Goal: Information Seeking & Learning: Learn about a topic

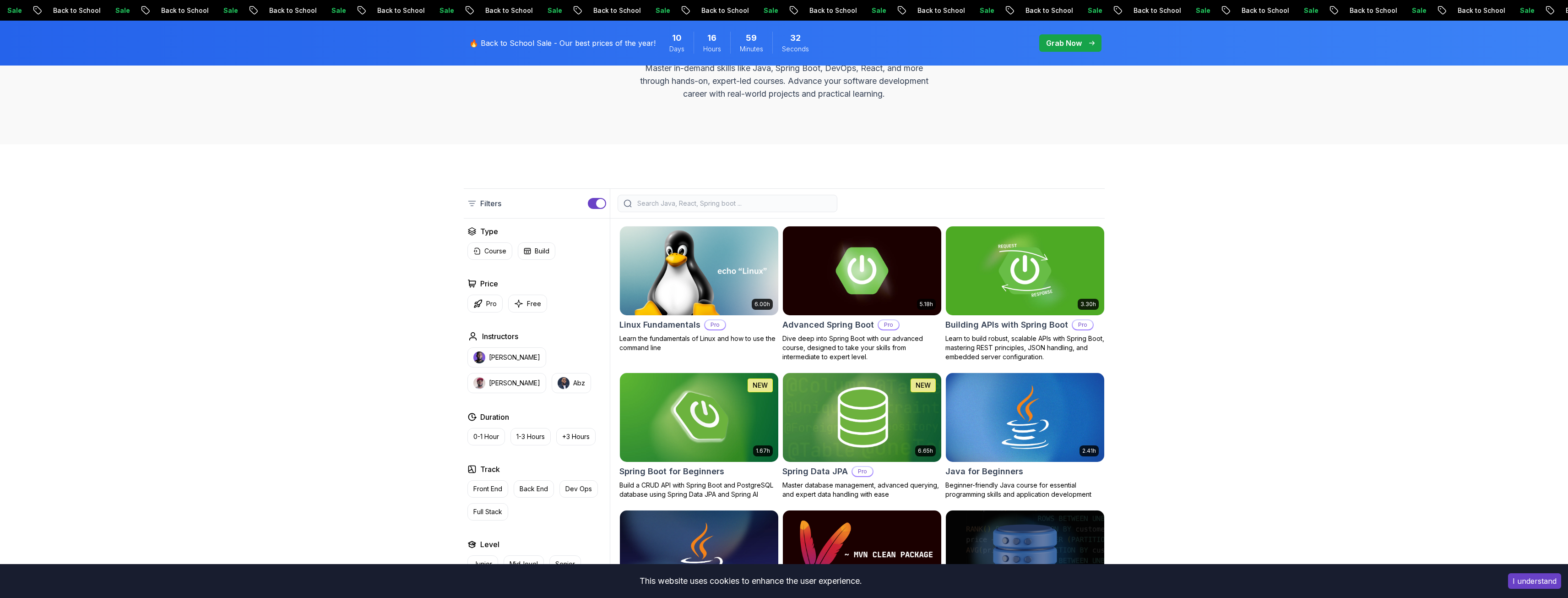
scroll to position [138, 0]
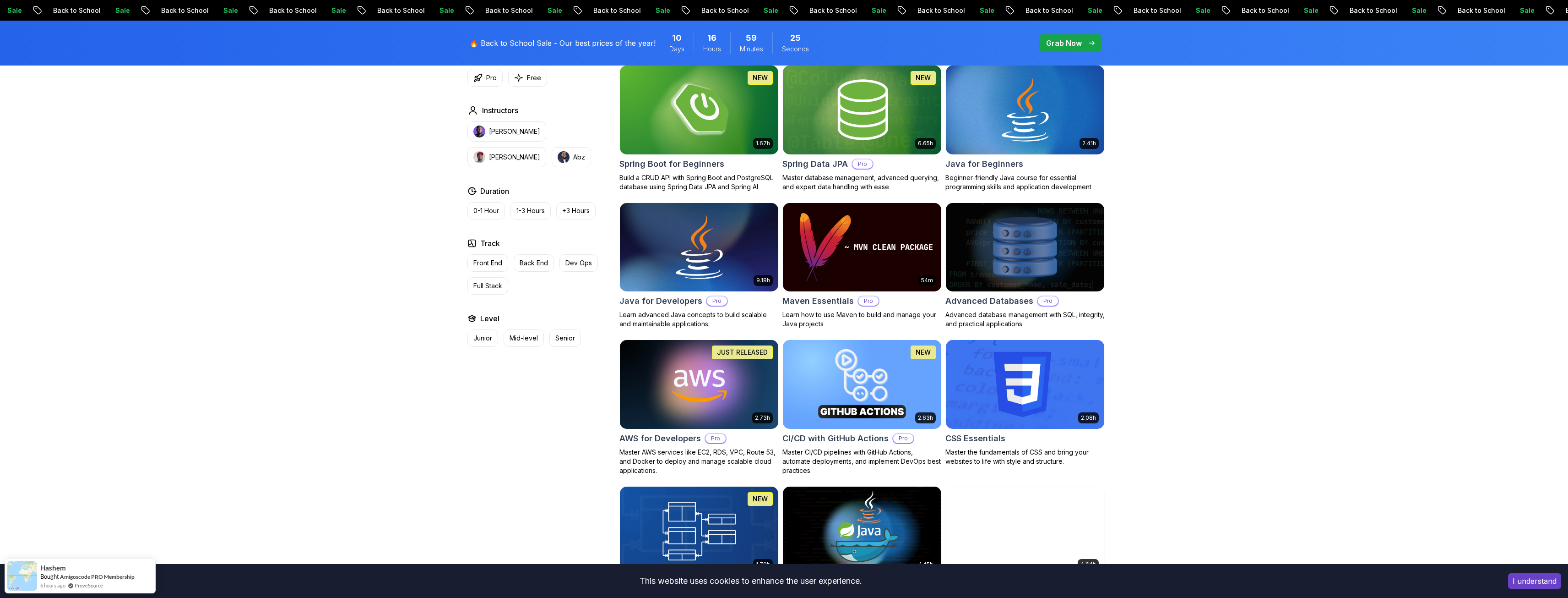
scroll to position [458, 0]
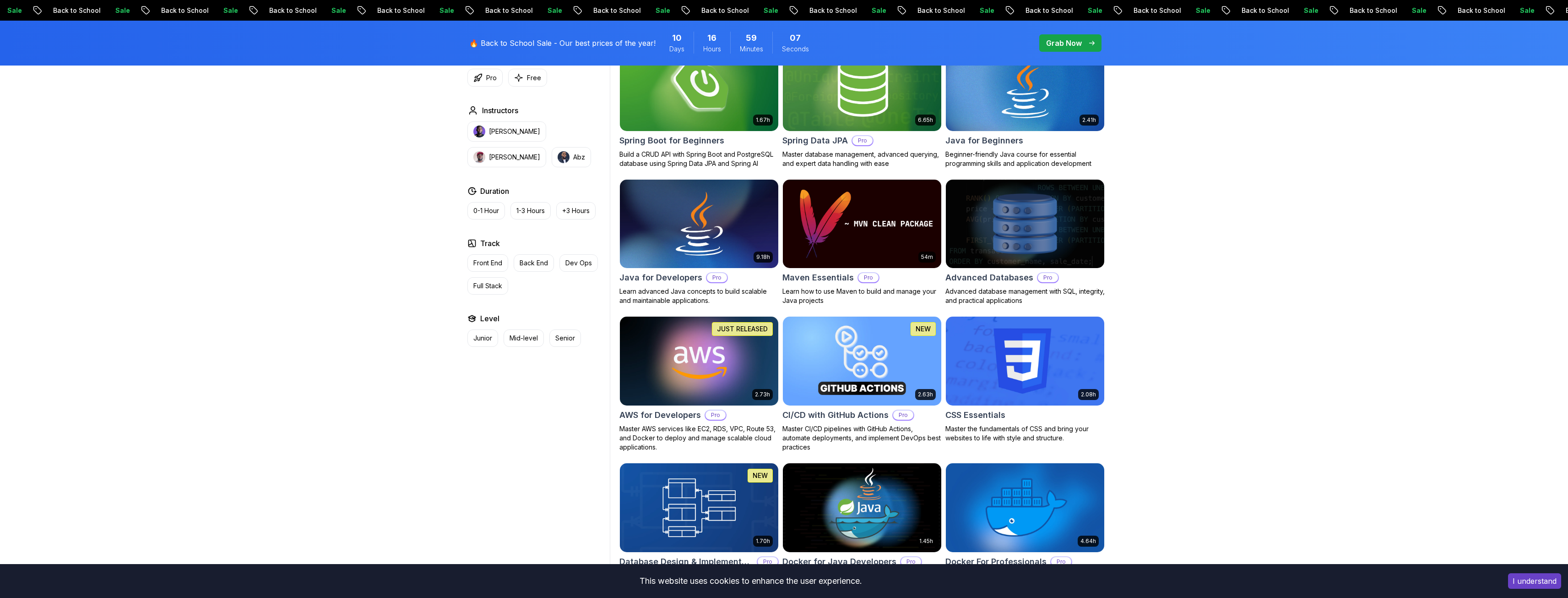
click at [823, 9] on p "Sale" at bounding box center [812, 10] width 29 height 9
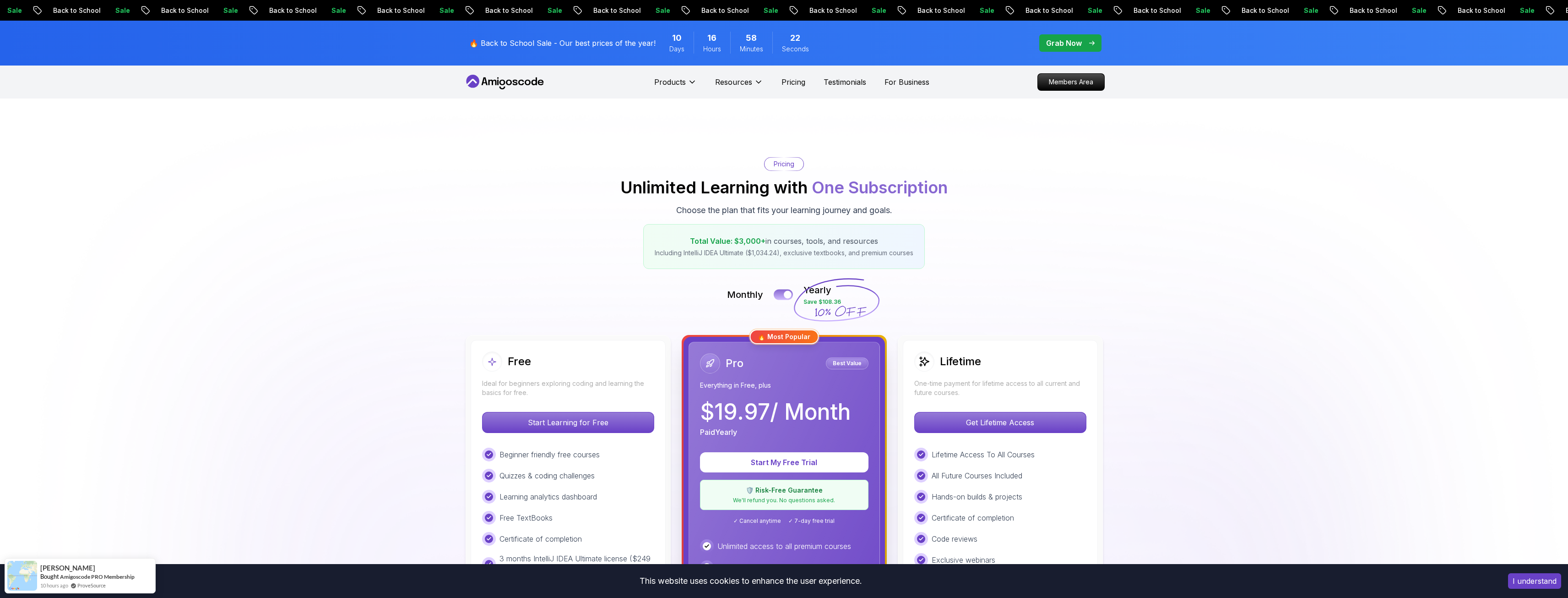
click at [785, 296] on div at bounding box center [788, 295] width 8 height 8
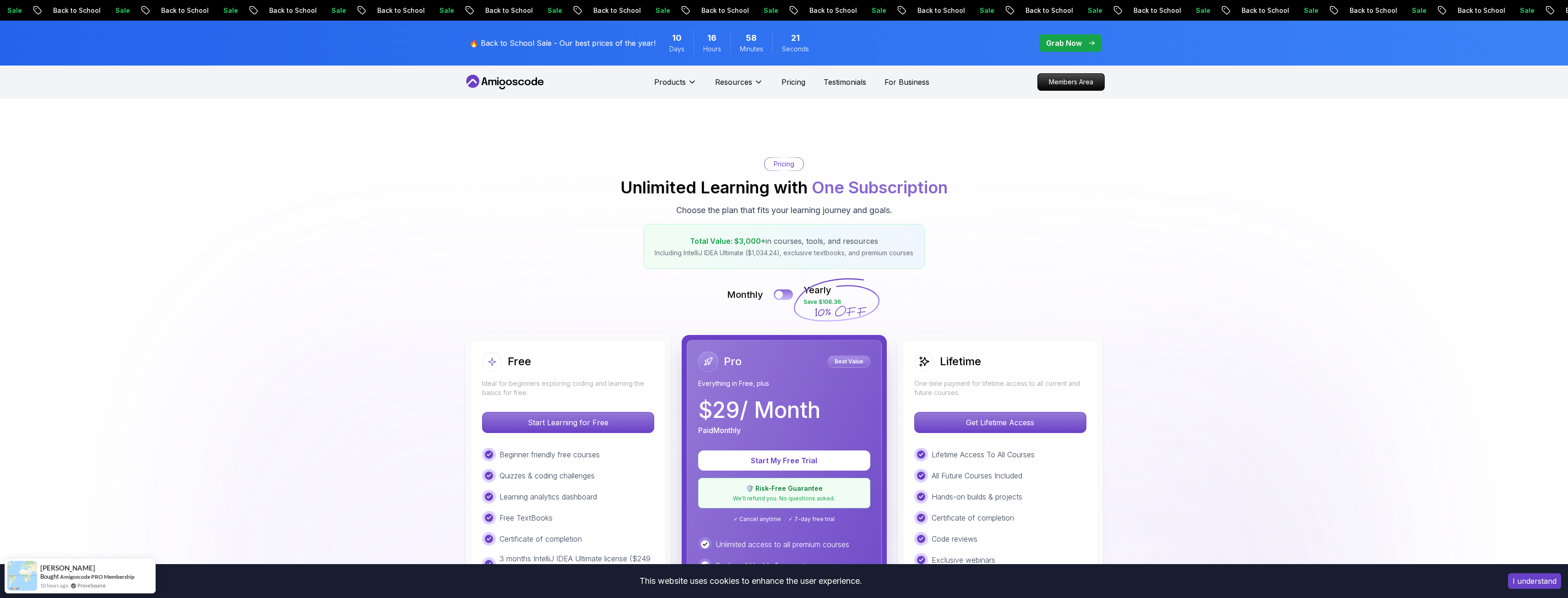
click at [785, 296] on button at bounding box center [783, 294] width 19 height 10
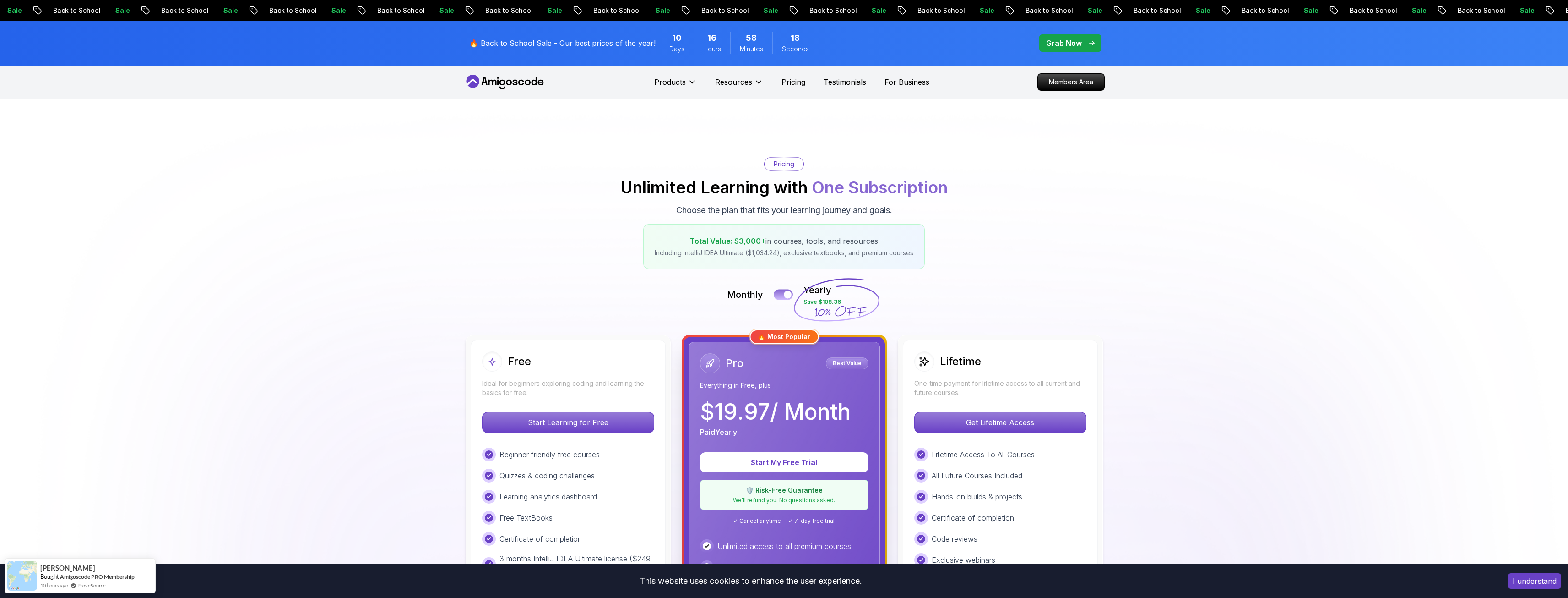
click at [785, 296] on div at bounding box center [788, 295] width 8 height 8
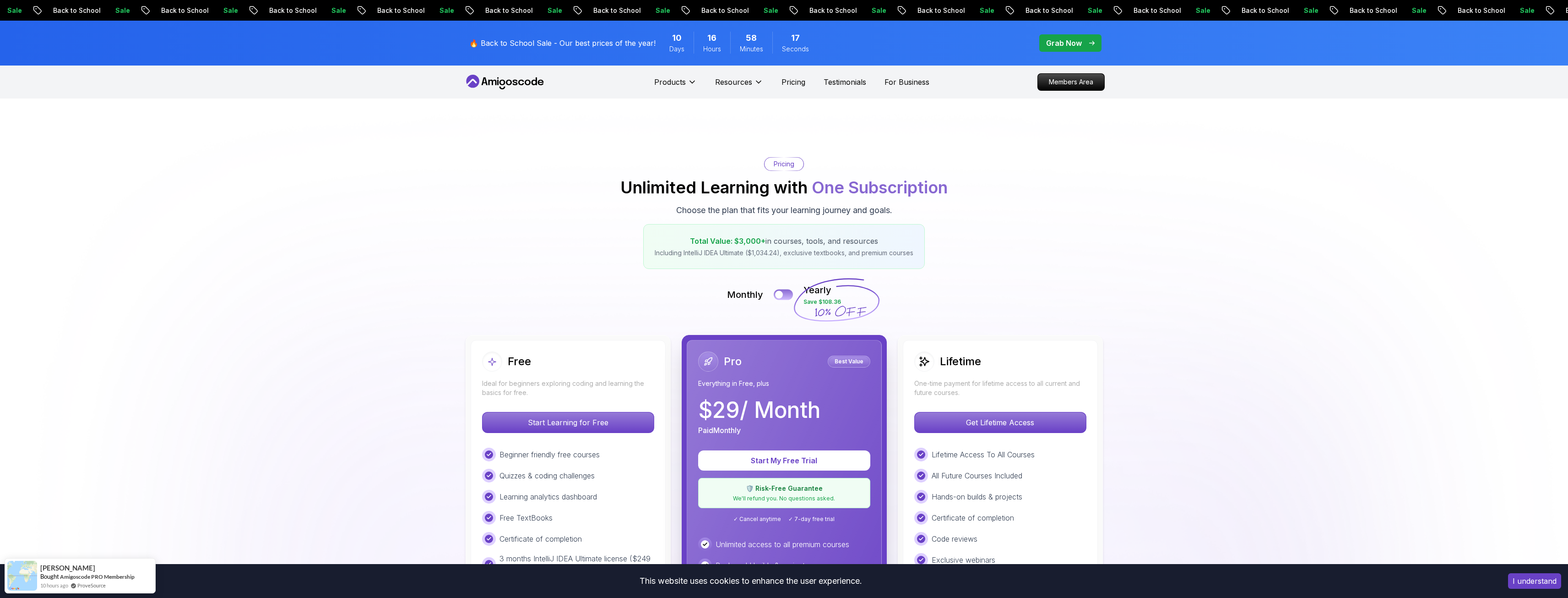
click at [785, 296] on button at bounding box center [783, 294] width 19 height 10
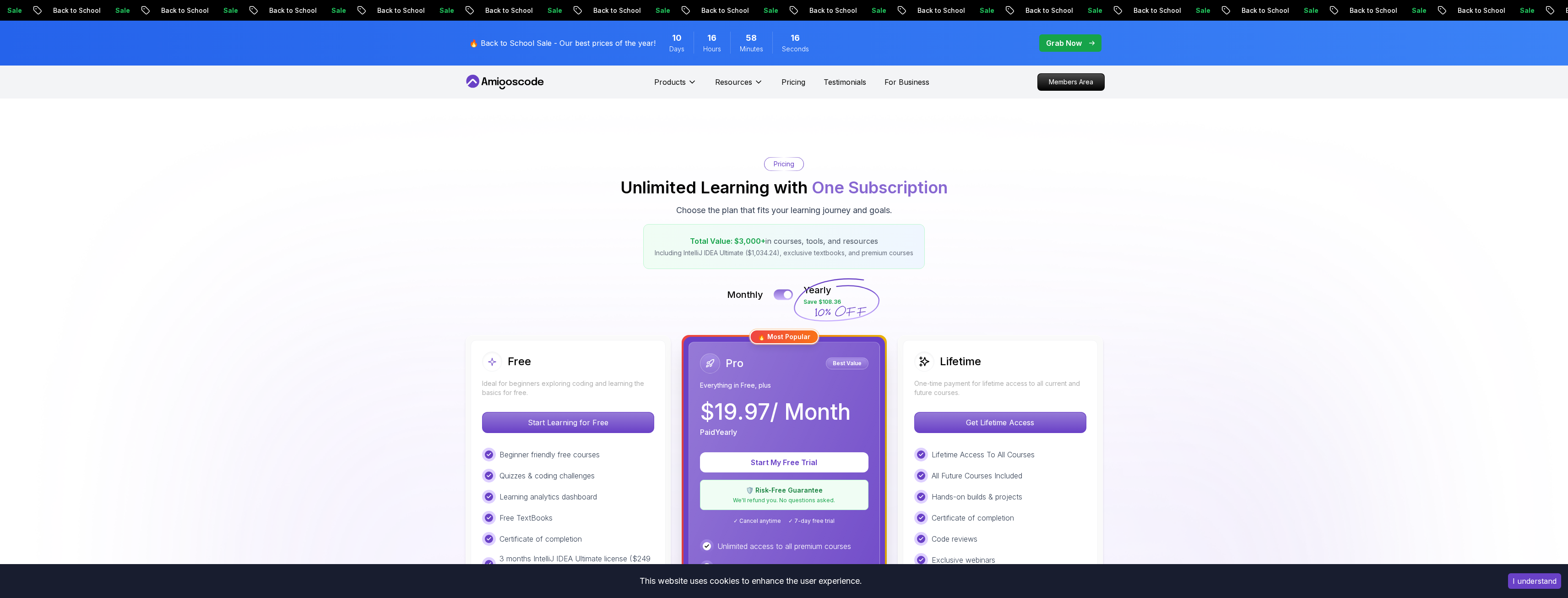
click at [785, 296] on div at bounding box center [788, 295] width 8 height 8
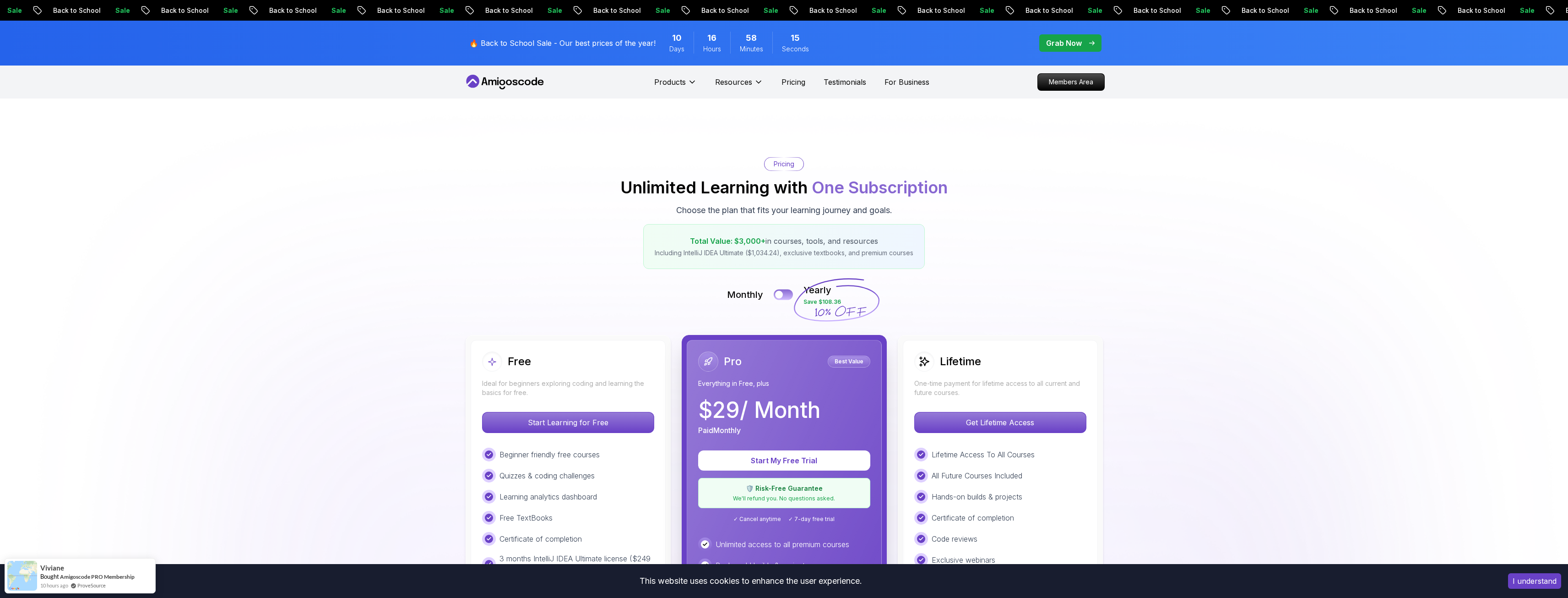
click at [785, 296] on button at bounding box center [783, 294] width 19 height 10
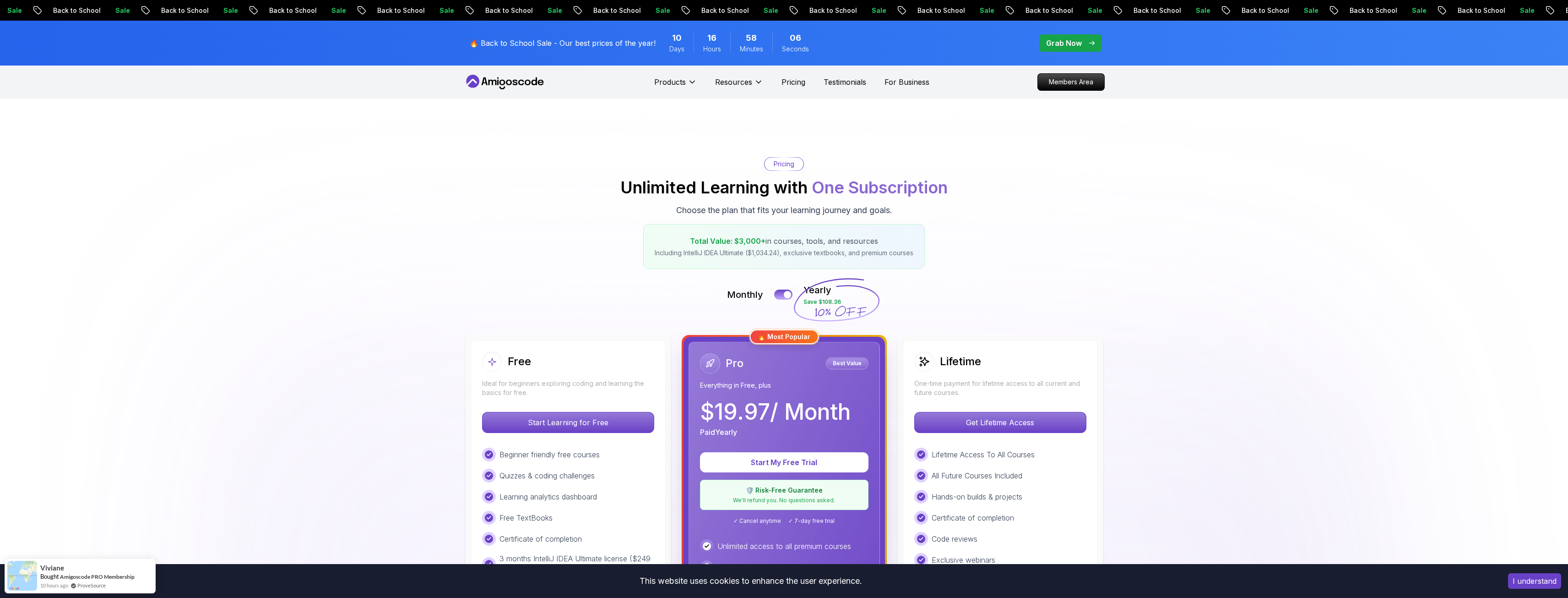
click at [499, 77] on icon at bounding box center [505, 82] width 82 height 15
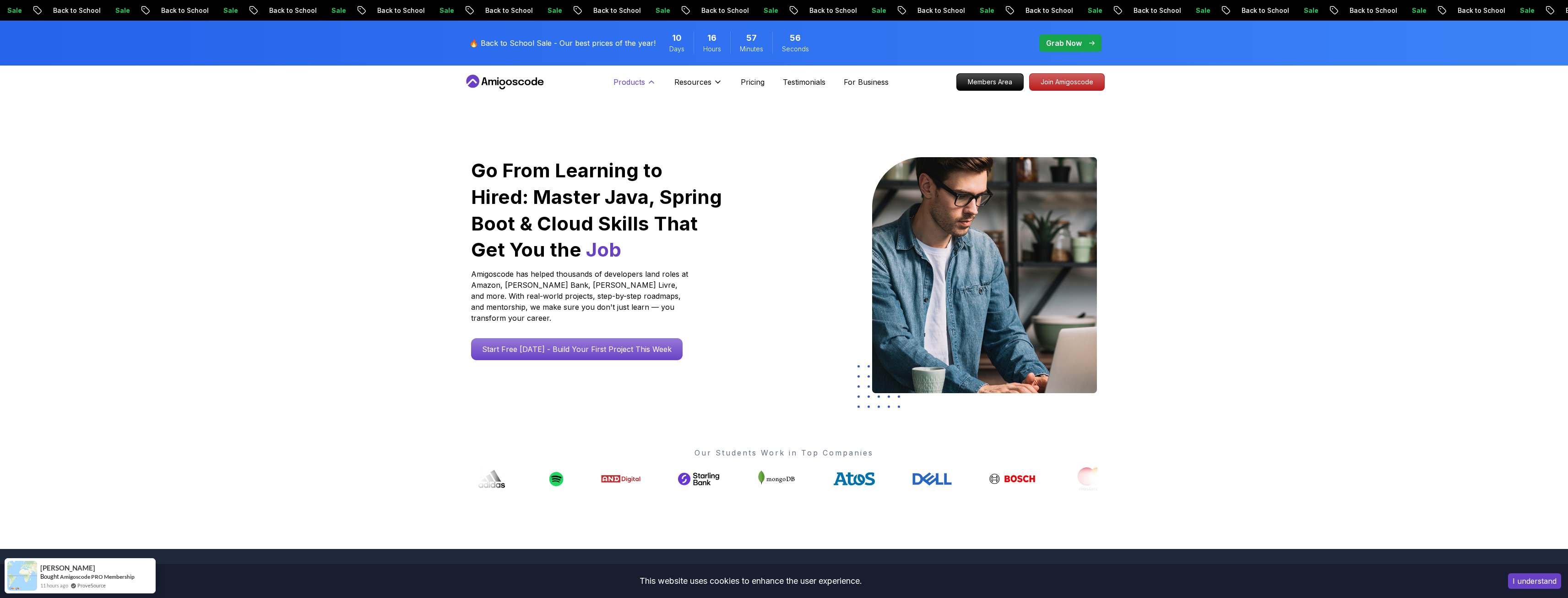
click at [629, 81] on p "Products" at bounding box center [629, 82] width 32 height 11
click at [625, 82] on p "Products" at bounding box center [629, 82] width 32 height 11
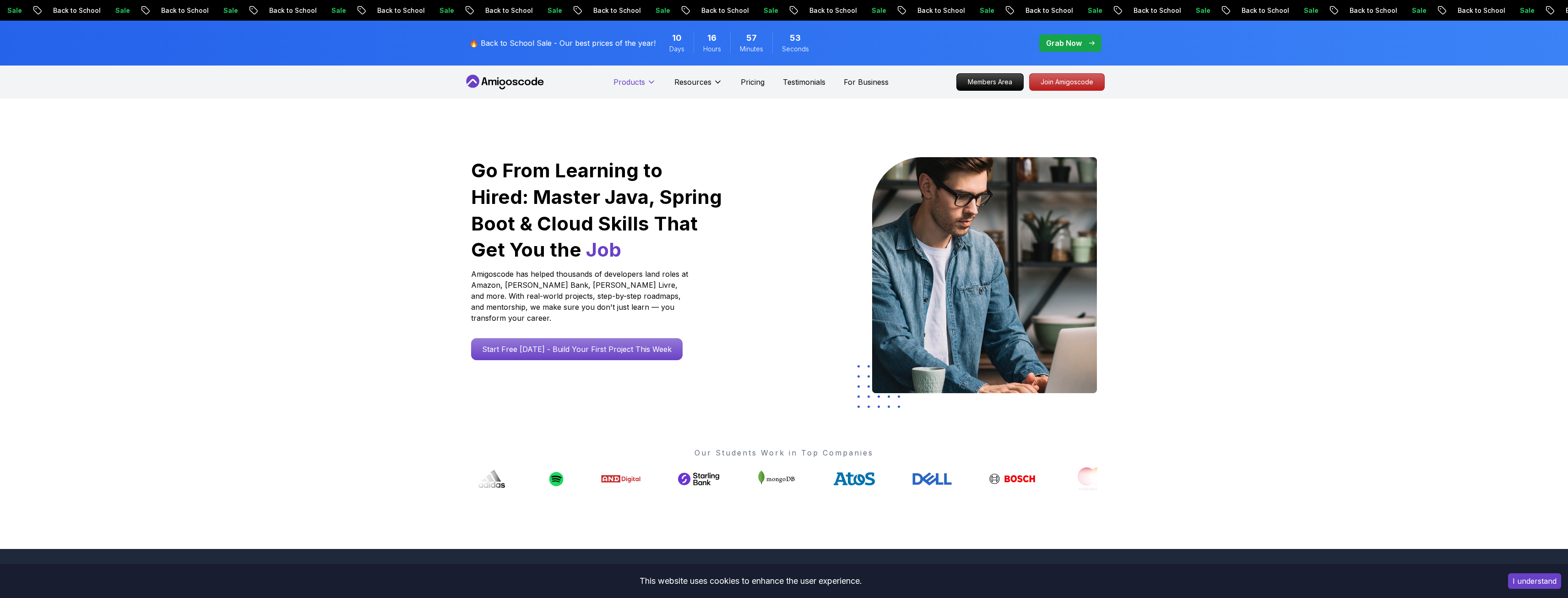
click at [625, 82] on p "Products" at bounding box center [629, 82] width 32 height 11
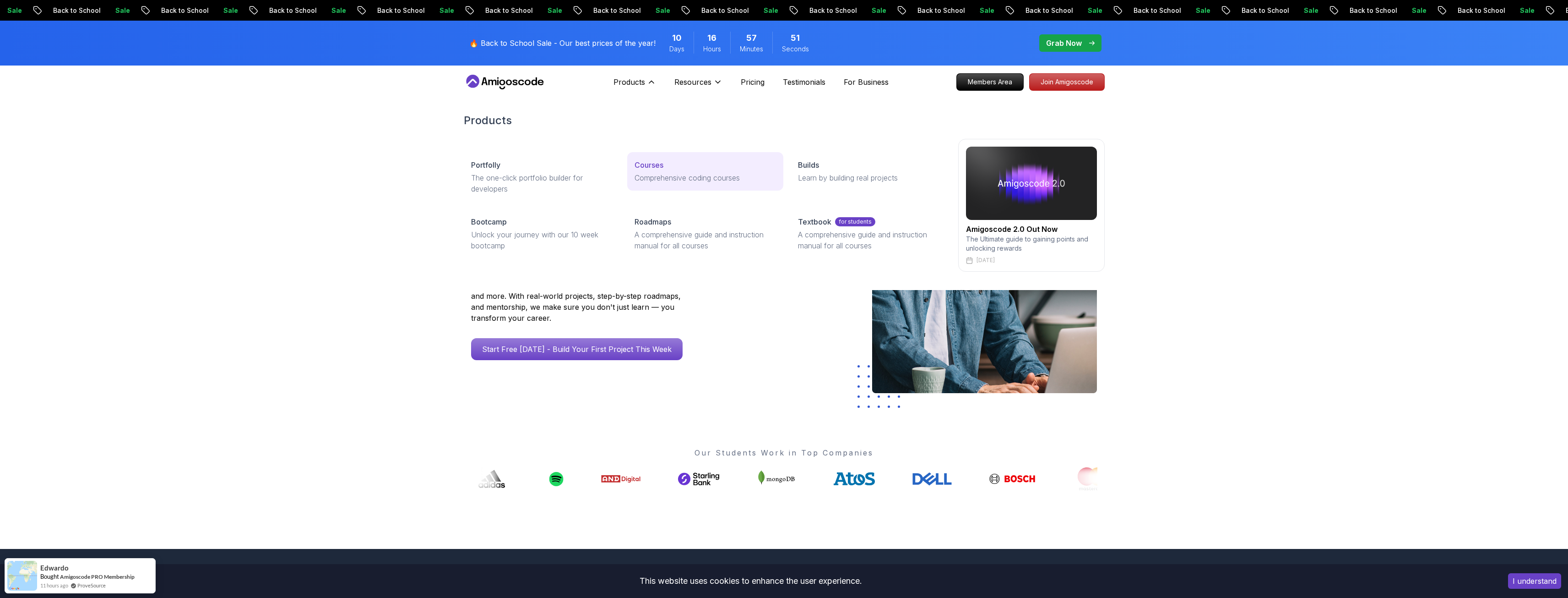
click at [648, 162] on p "Courses" at bounding box center [648, 165] width 29 height 11
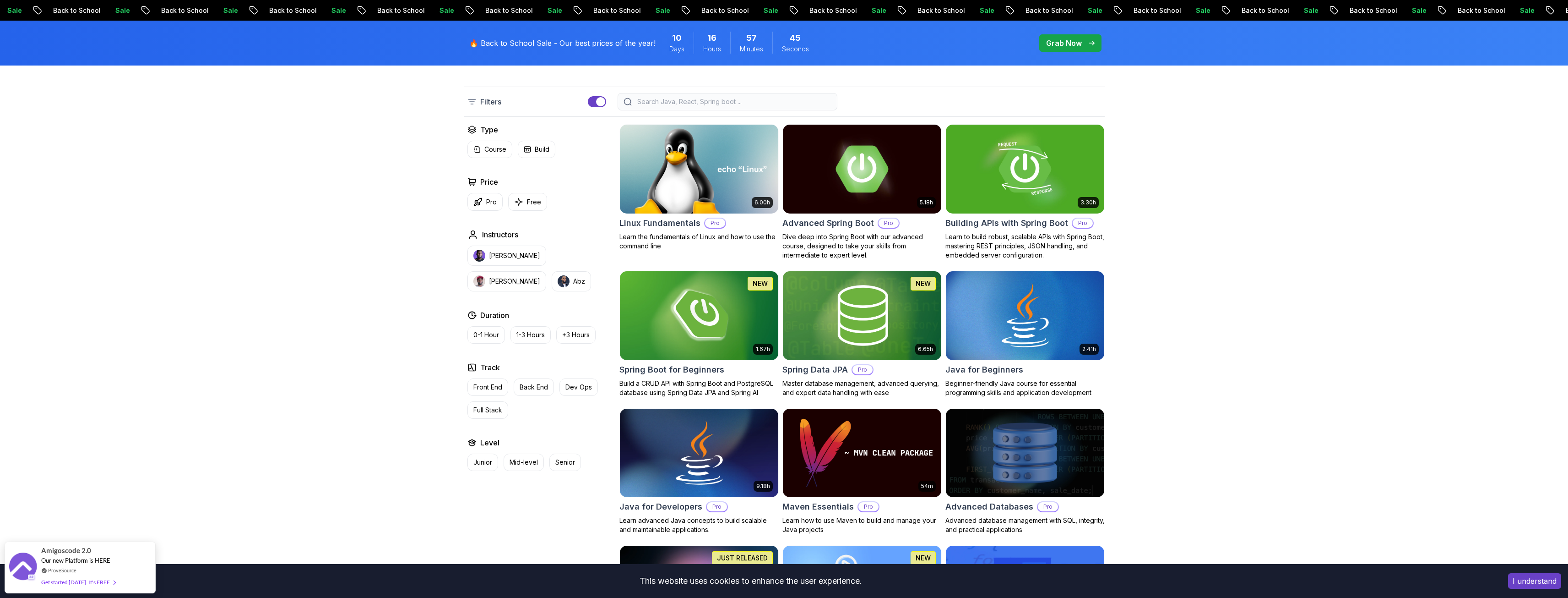
scroll to position [412, 0]
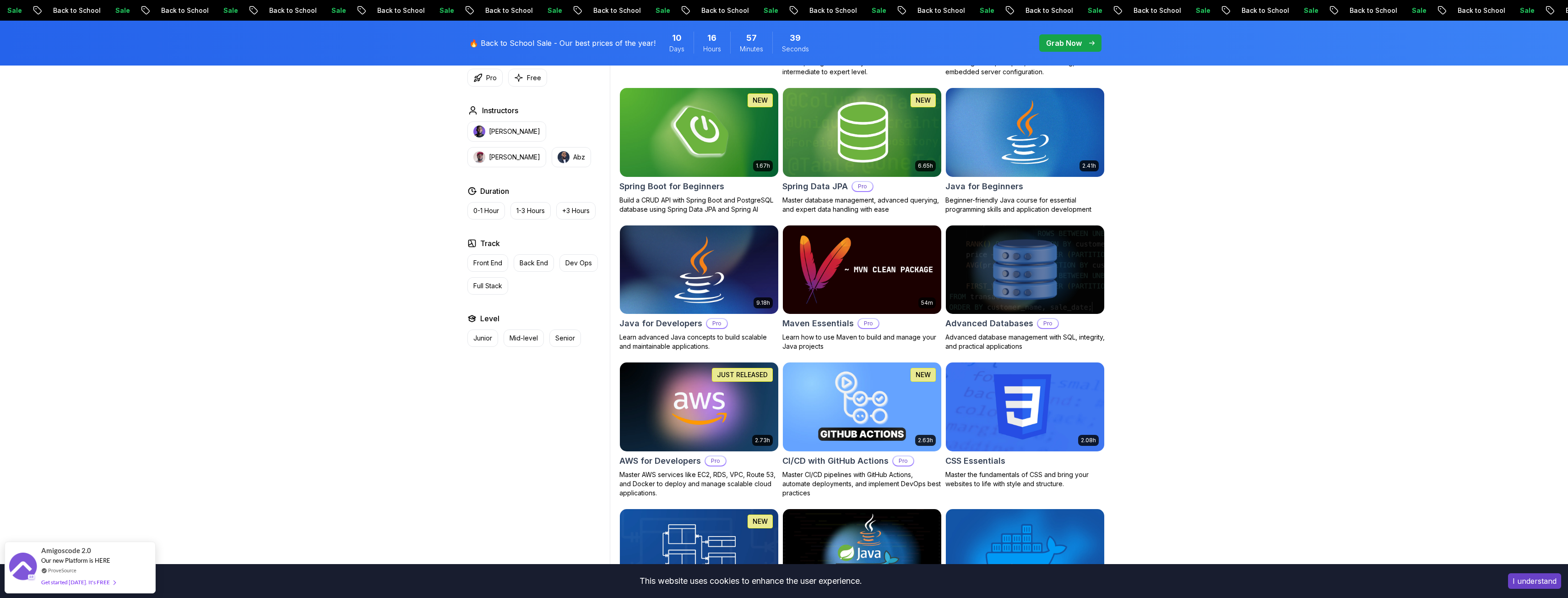
click at [645, 279] on img at bounding box center [699, 269] width 166 height 93
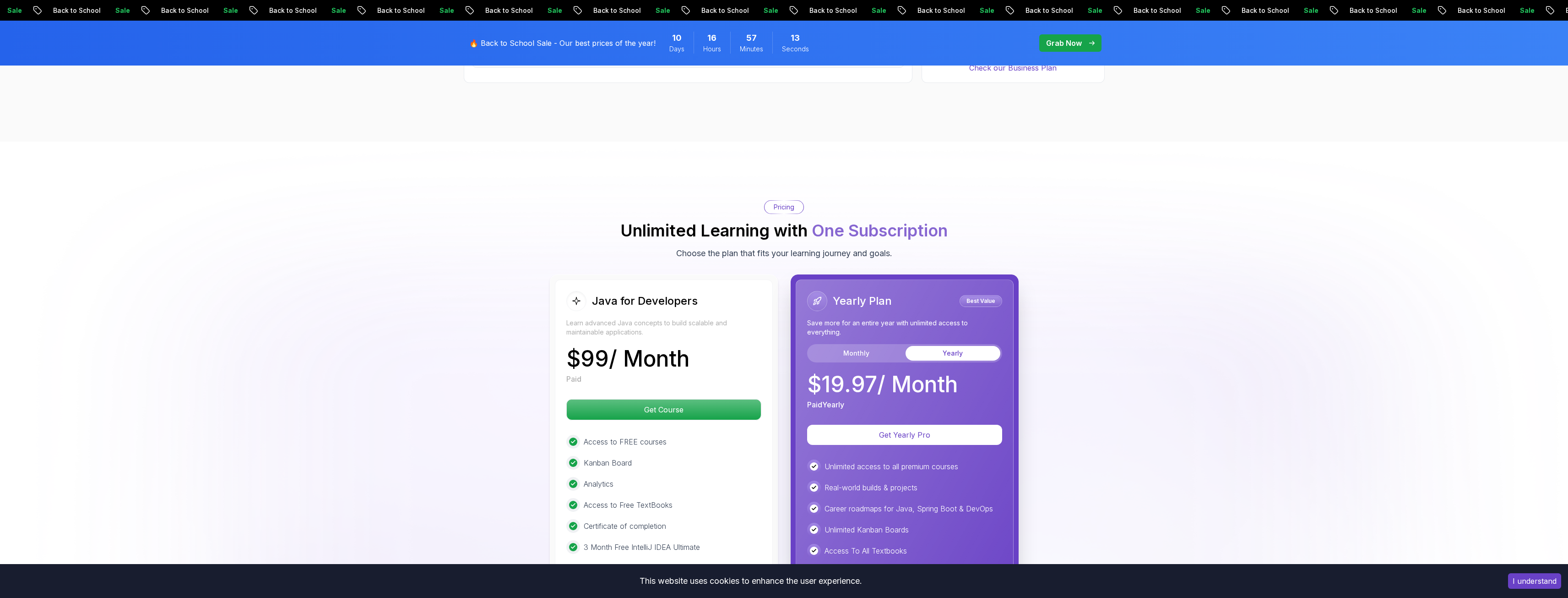
scroll to position [2153, 0]
